Goal: Complete application form

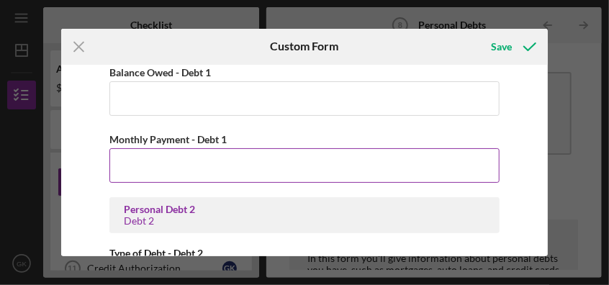
scroll to position [934, 0]
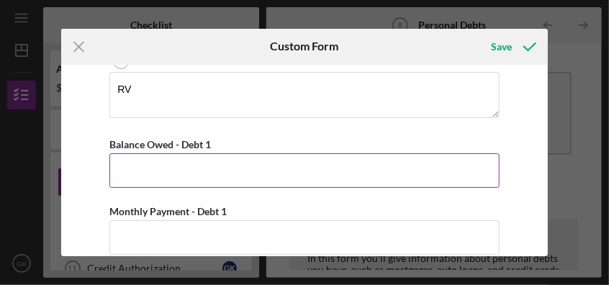
type textarea "RV"
click at [286, 158] on input "Balance Owed - Debt 1" at bounding box center [303, 170] width 389 height 35
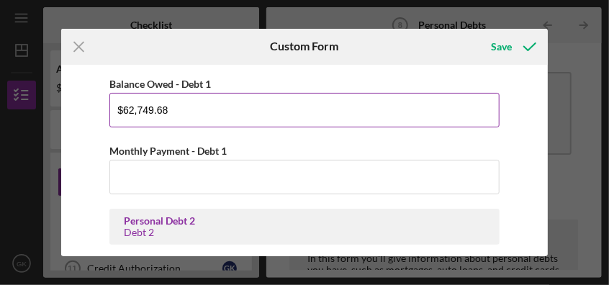
scroll to position [1006, 0]
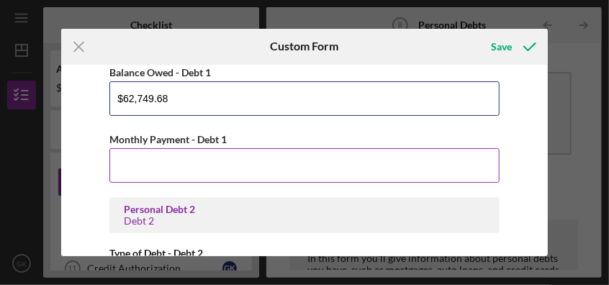
type input "$62,749.68"
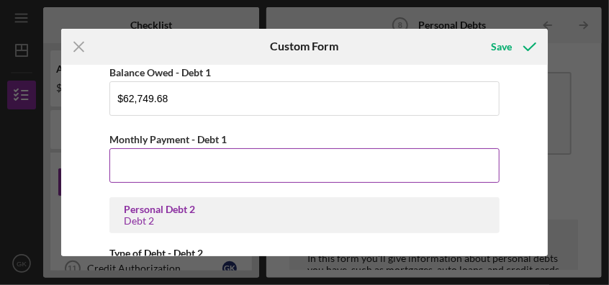
click at [165, 153] on input "Monthly Payment - Debt 1" at bounding box center [303, 165] width 389 height 35
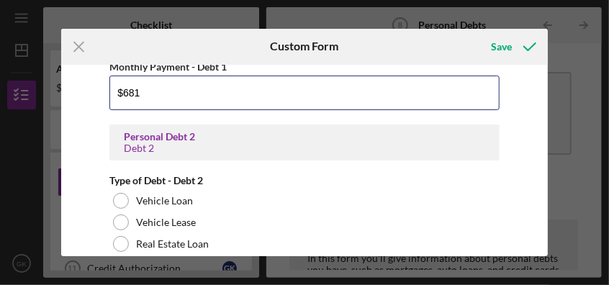
scroll to position [1222, 0]
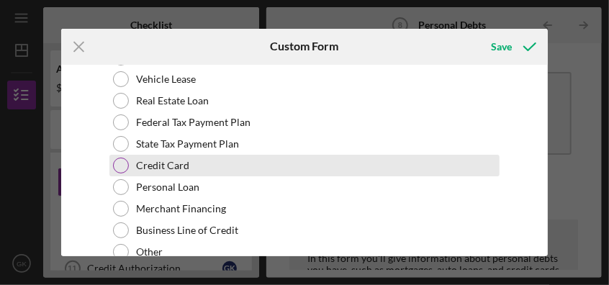
type input "$681"
click at [119, 163] on div at bounding box center [121, 166] width 16 height 16
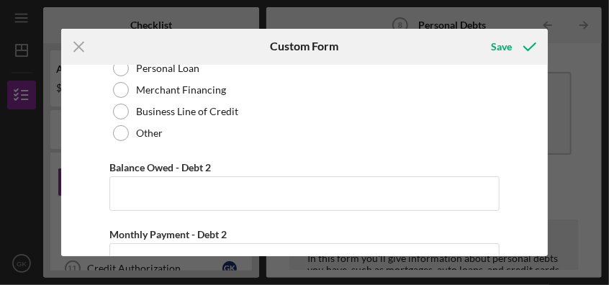
scroll to position [1367, 0]
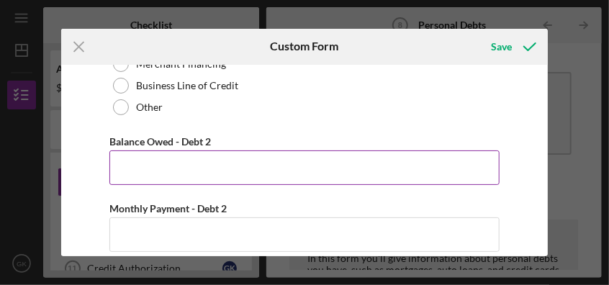
click at [174, 160] on input "Balance Owed - Debt 2" at bounding box center [303, 167] width 389 height 35
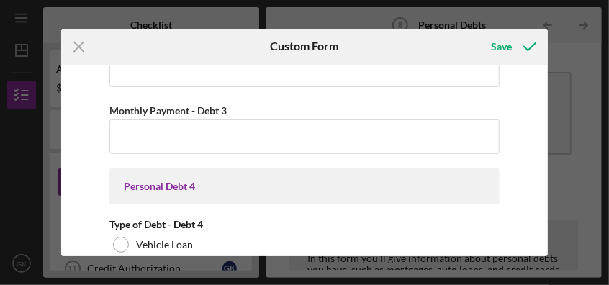
scroll to position [1869, 0]
